Goal: Check status

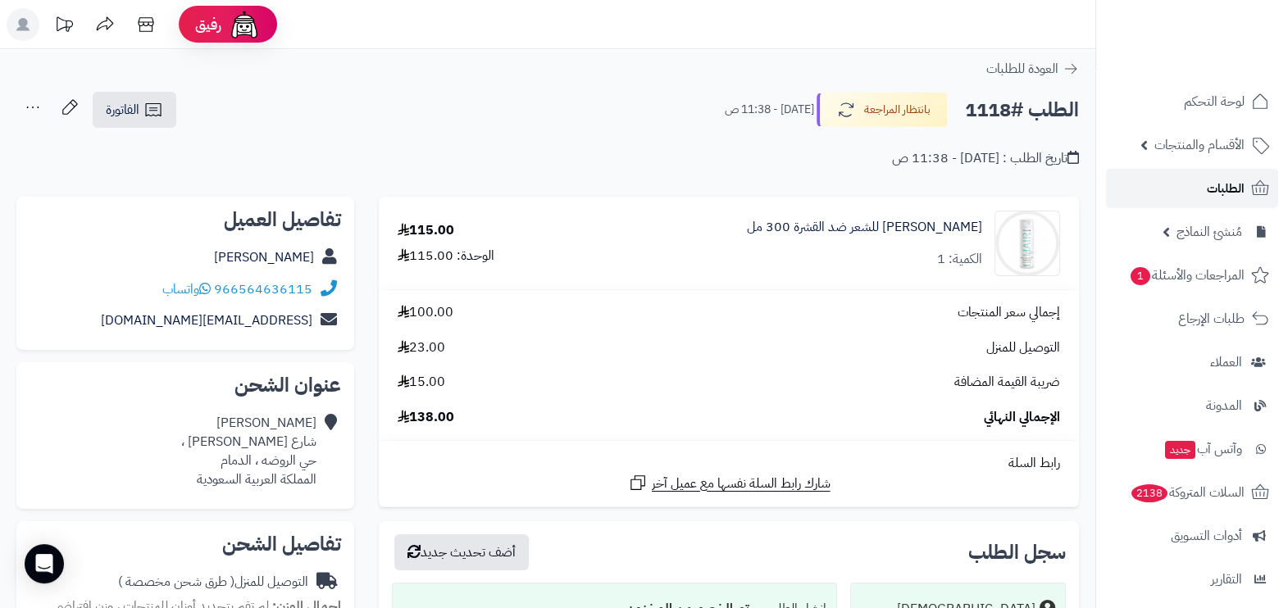
click at [1185, 185] on link "الطلبات" at bounding box center [1192, 188] width 172 height 39
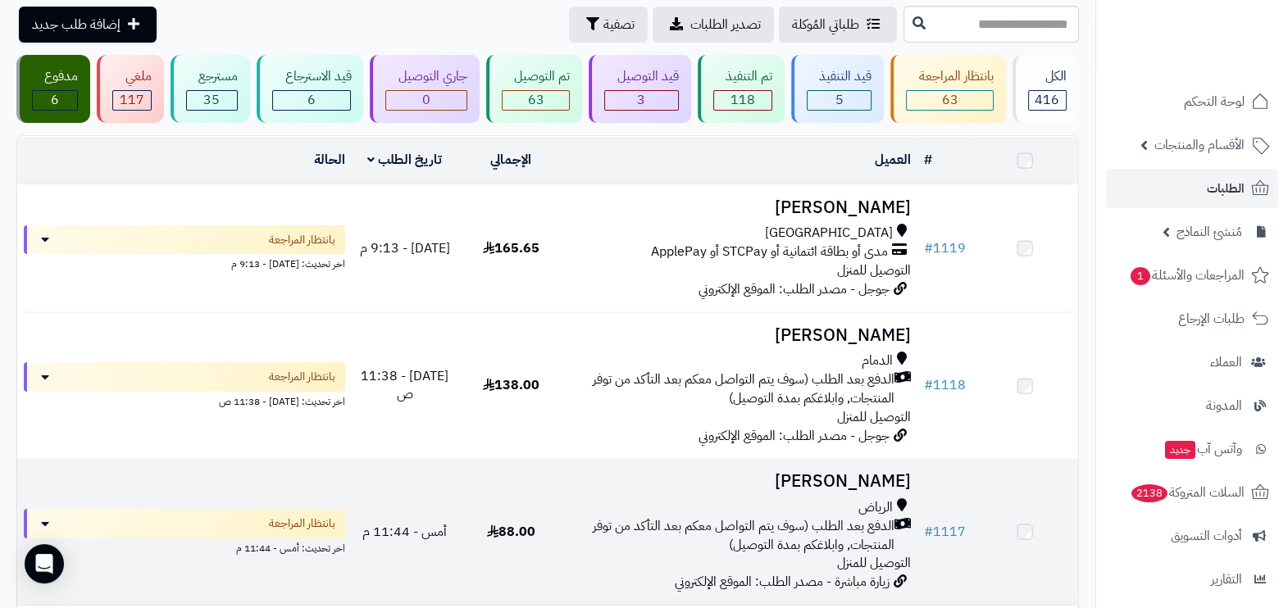
scroll to position [204, 0]
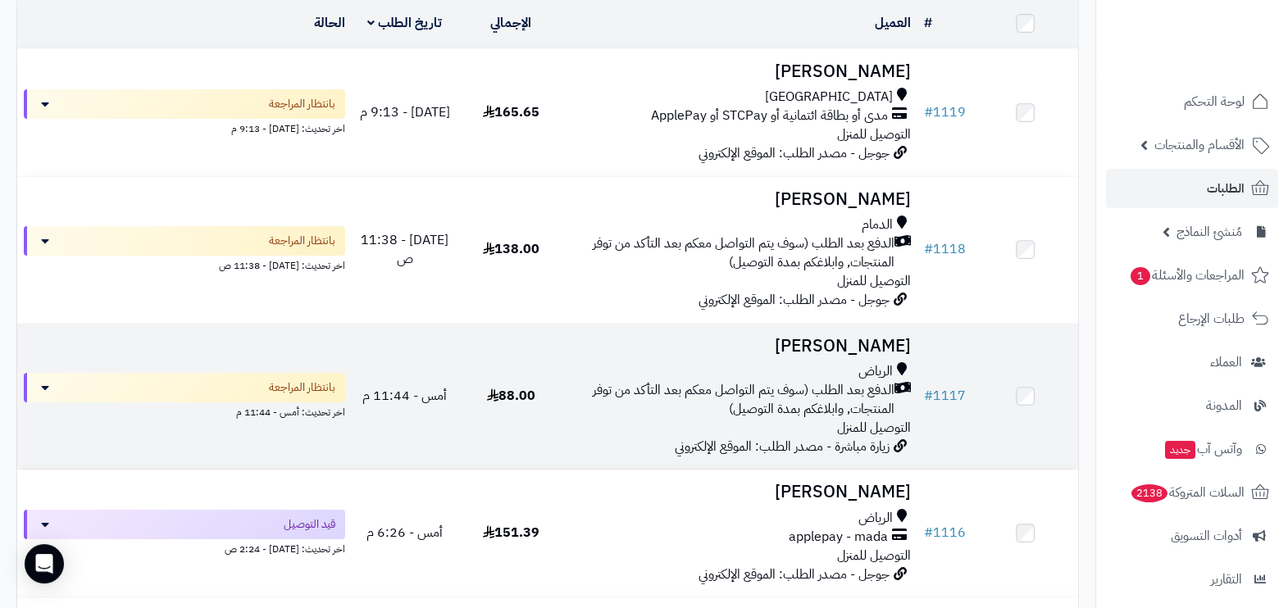
click at [759, 386] on span "الدفع بعد الطلب (سوف يتم التواصل معكم بعد التأكد من توفر المنتجات, وابلاغكم بمد…" at bounding box center [733, 400] width 324 height 38
